Goal: Task Accomplishment & Management: Manage account settings

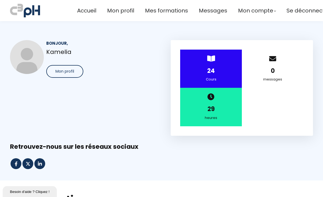
click at [294, 14] on span "Se déconnecter" at bounding box center [308, 10] width 44 height 9
click at [301, 13] on span "Se déconnecter" at bounding box center [308, 10] width 44 height 9
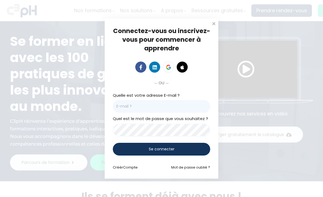
click at [182, 108] on input "email" at bounding box center [161, 106] width 97 height 13
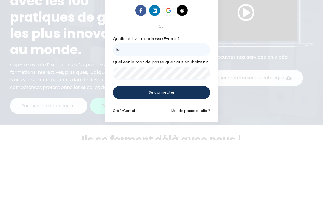
type input "l"
type input "m"
type input "[EMAIL_ADDRESS][DOMAIN_NAME]"
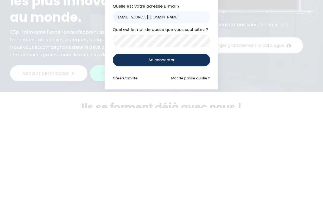
click at [150, 142] on div "Se connecter" at bounding box center [161, 148] width 97 height 13
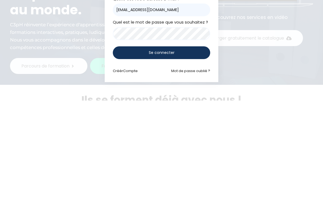
click at [191, 142] on div "Se connecter" at bounding box center [161, 148] width 97 height 13
